Goal: Information Seeking & Learning: Check status

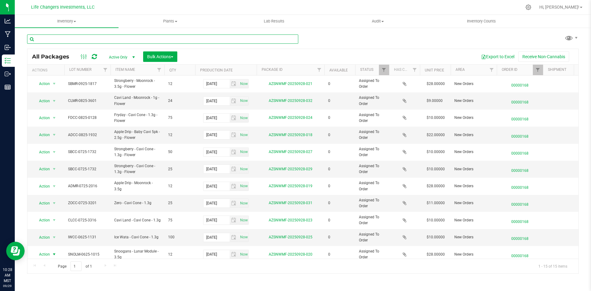
click at [94, 41] on input "text" at bounding box center [162, 38] width 271 height 9
click at [86, 40] on input "text" at bounding box center [162, 38] width 271 height 9
type input "land"
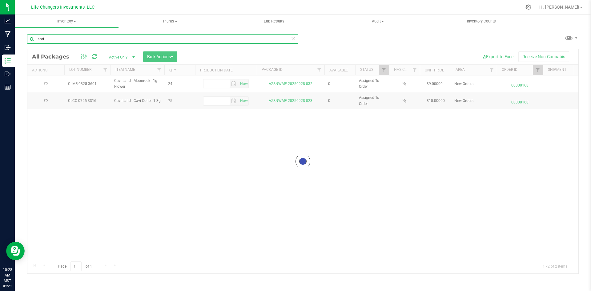
type input "[DATE]"
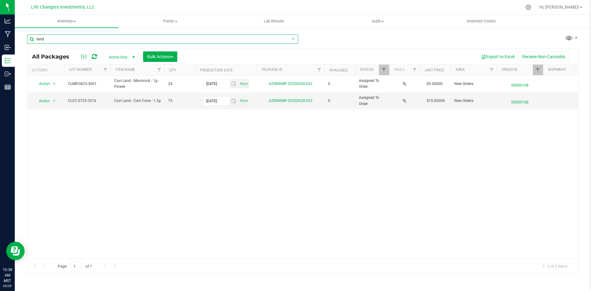
type input "land"
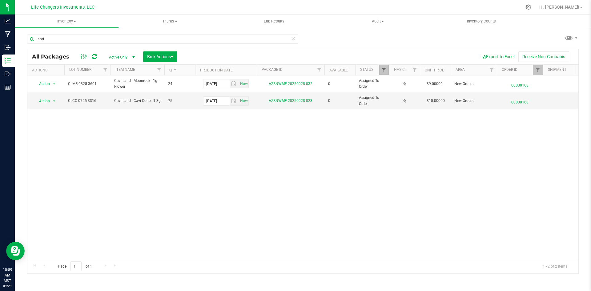
click at [383, 71] on span "Filter" at bounding box center [384, 69] width 5 height 5
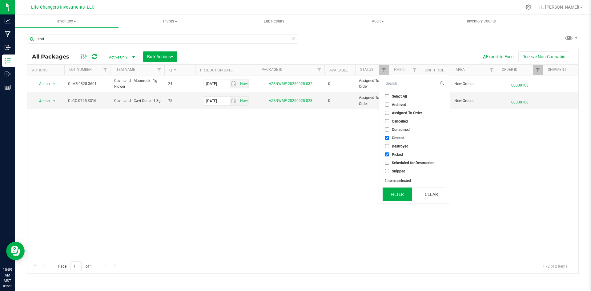
click at [396, 194] on button "Filter" at bounding box center [398, 195] width 30 height 14
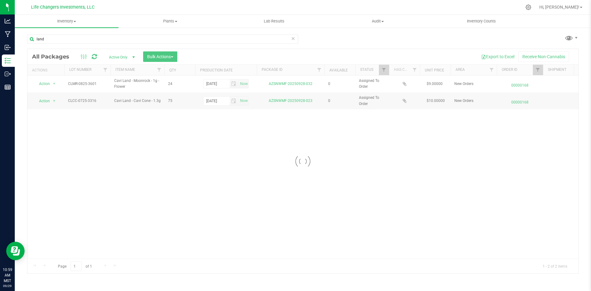
checkbox input "true"
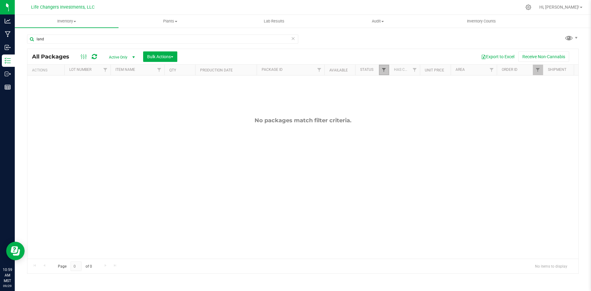
click at [382, 71] on span "Filter" at bounding box center [384, 69] width 5 height 5
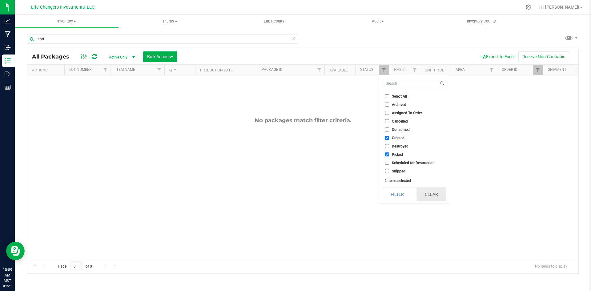
click at [432, 191] on button "Clear" at bounding box center [432, 195] width 30 height 14
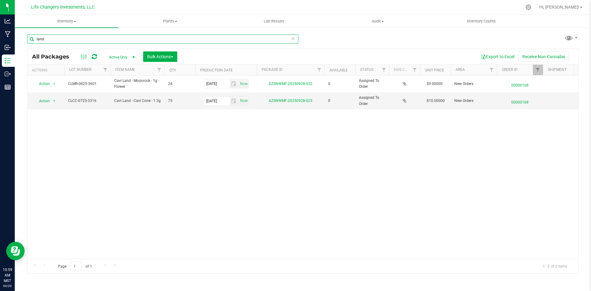
click at [56, 38] on input "land" at bounding box center [162, 38] width 271 height 9
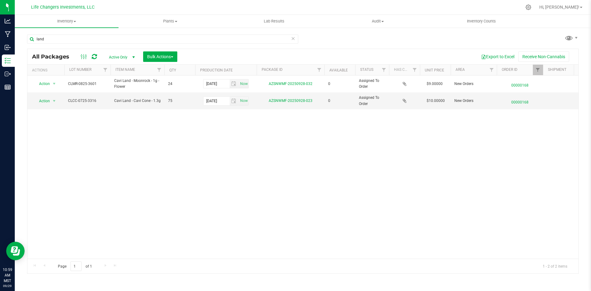
click at [93, 55] on icon at bounding box center [94, 57] width 5 height 6
click at [537, 70] on span "Filter" at bounding box center [538, 69] width 5 height 5
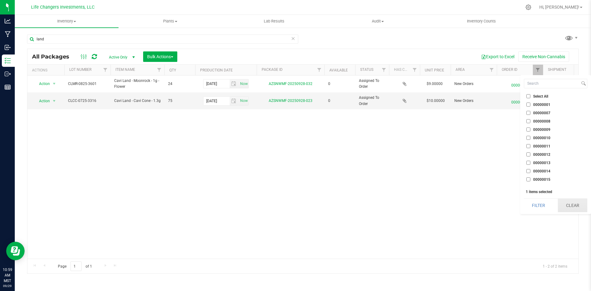
click at [571, 203] on button "Clear" at bounding box center [573, 206] width 30 height 14
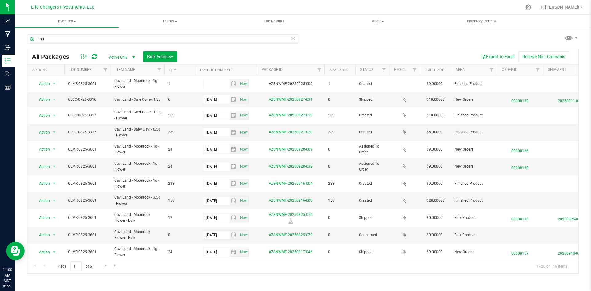
click at [375, 72] on th "Status" at bounding box center [372, 70] width 34 height 11
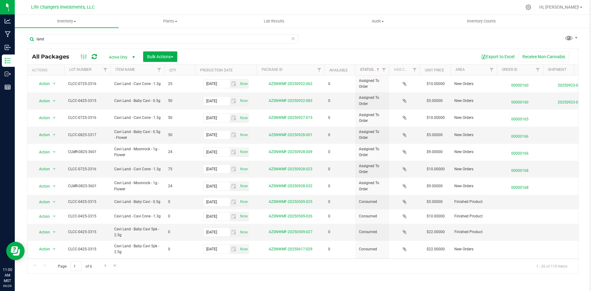
click at [376, 70] on span at bounding box center [378, 69] width 5 height 5
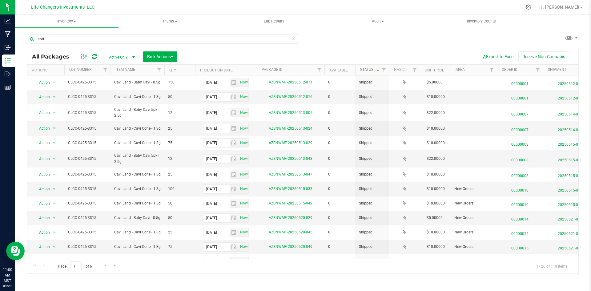
click at [376, 70] on span at bounding box center [378, 69] width 5 height 5
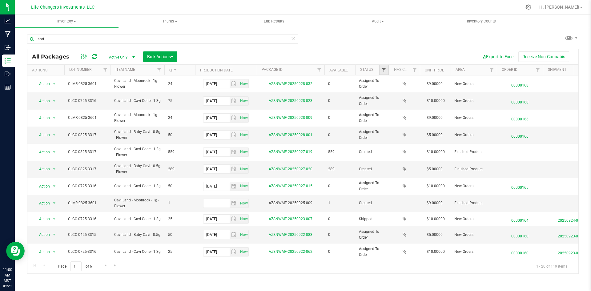
click at [385, 70] on span "Filter" at bounding box center [384, 69] width 5 height 5
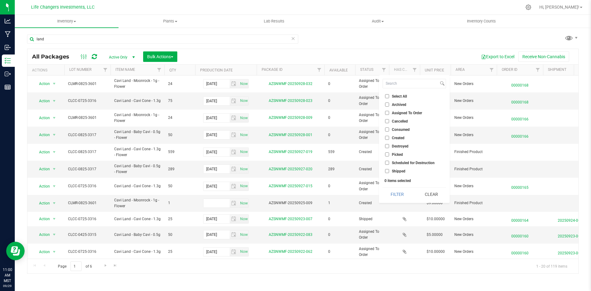
click at [388, 138] on input "Created" at bounding box center [387, 138] width 4 height 4
checkbox input "true"
click at [387, 154] on input "Picked" at bounding box center [387, 154] width 4 height 4
checkbox input "true"
click at [397, 198] on button "Filter" at bounding box center [398, 195] width 30 height 14
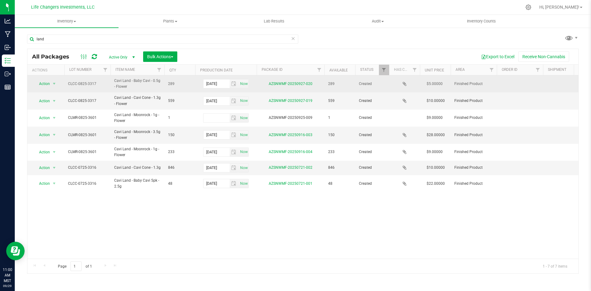
click at [95, 83] on span "CLCC-0825-3317" at bounding box center [87, 84] width 39 height 6
drag, startPoint x: 96, startPoint y: 83, endPoint x: 62, endPoint y: 83, distance: 34.5
click at [62, 83] on tr "Action Action Adjust qty Create package Edit attributes Global inventory Locate…" at bounding box center [456, 83] width 859 height 17
